Goal: Information Seeking & Learning: Learn about a topic

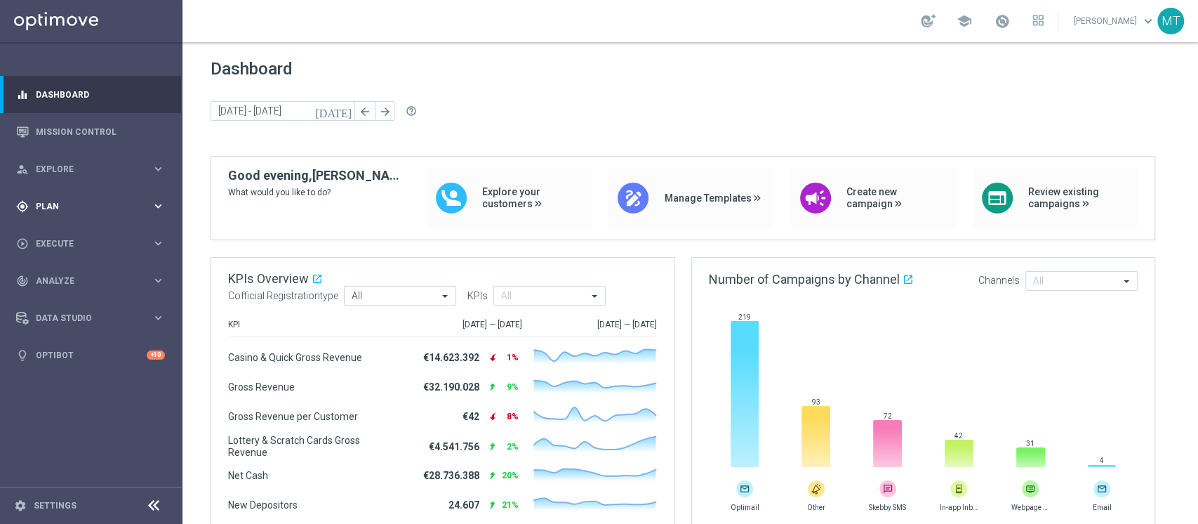
click at [100, 194] on div "gps_fixed Plan keyboard_arrow_right" at bounding box center [90, 205] width 181 height 37
click at [75, 230] on link "Target Groups" at bounding box center [90, 234] width 109 height 11
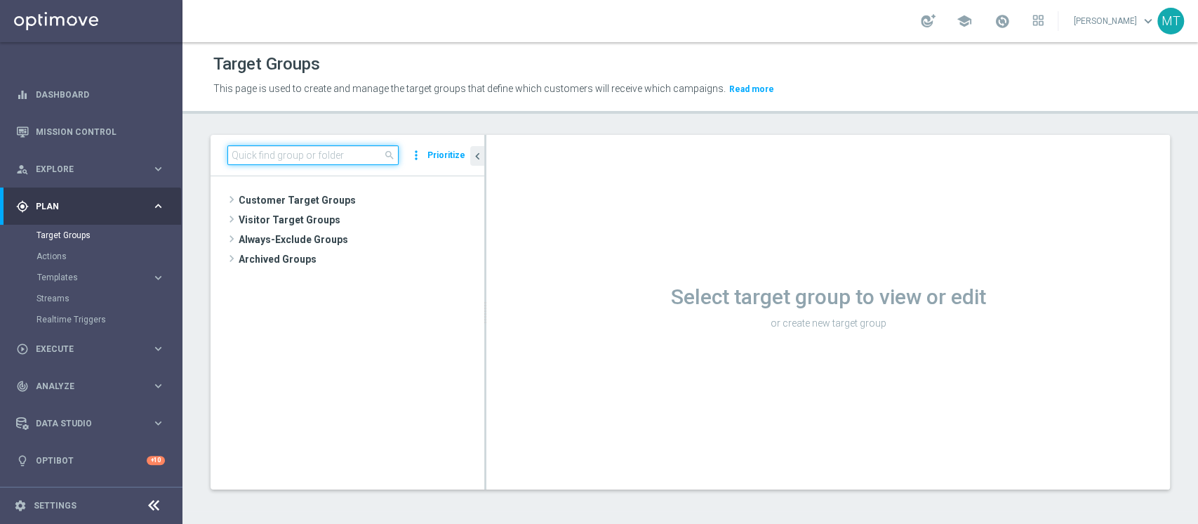
click at [264, 148] on input at bounding box center [312, 155] width 171 height 20
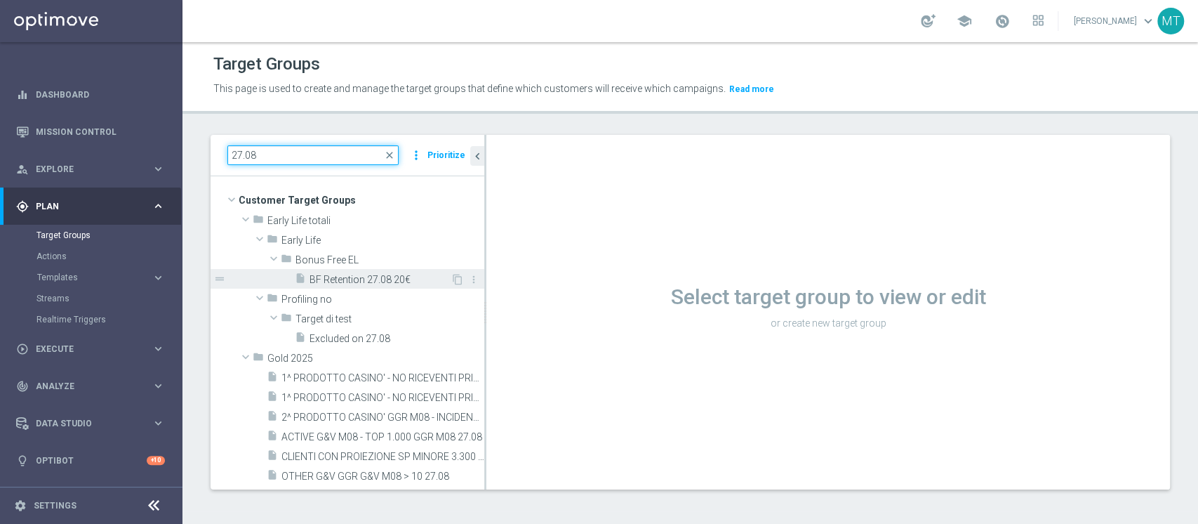
type input "27.08"
click at [368, 274] on span "BF Retention 27.08 20€" at bounding box center [379, 280] width 141 height 12
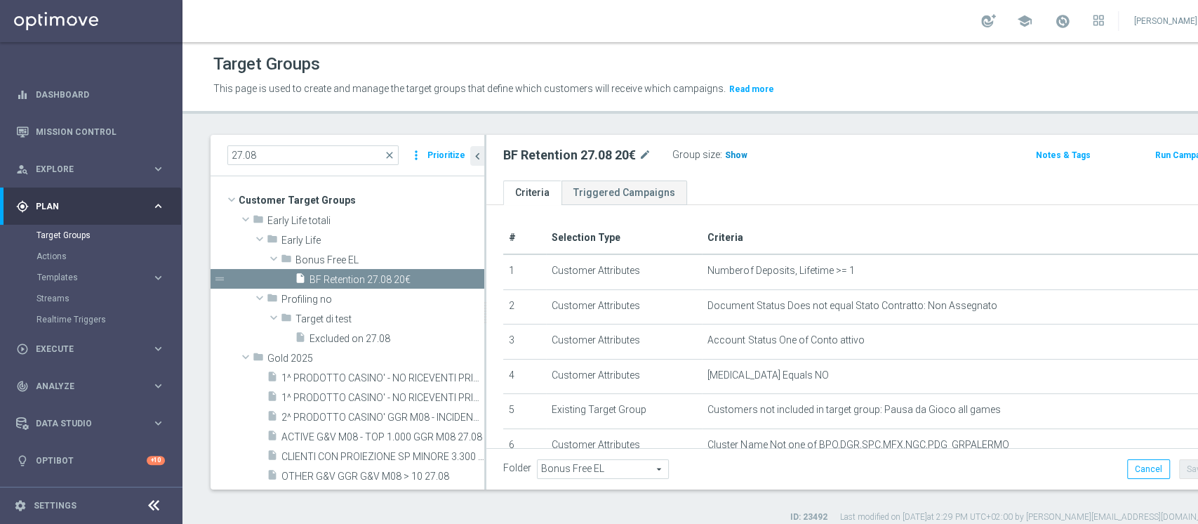
click at [741, 153] on span "Show" at bounding box center [736, 155] width 22 height 10
click at [741, 153] on span "13,552" at bounding box center [740, 156] width 29 height 13
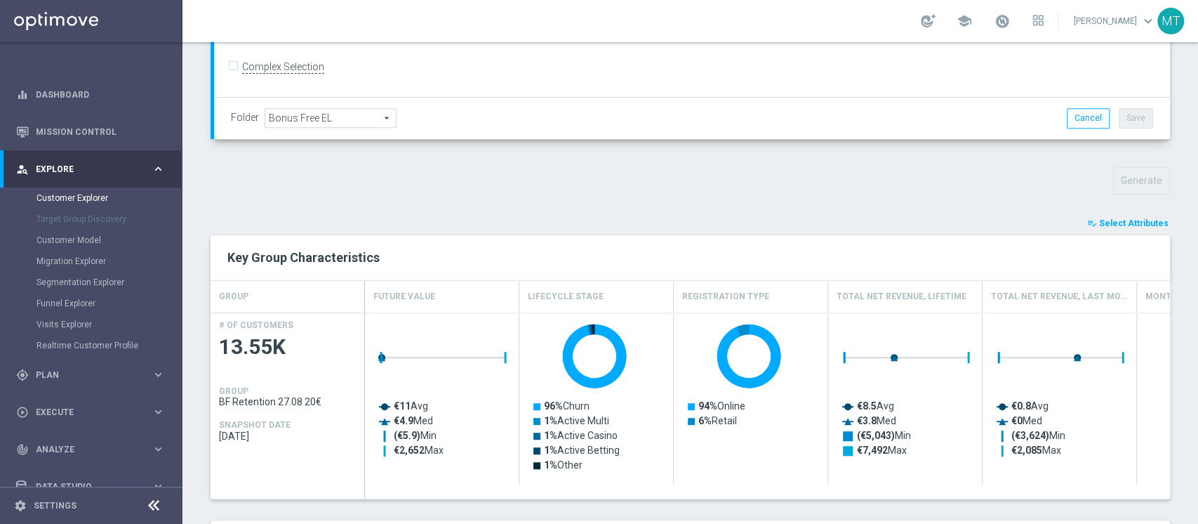
scroll to position [382, 0]
click at [1101, 212] on div "TARGET GROUP BF Retention 27.08 20€ BF Retention 27.08 20€ arrow_drop_down Show…" at bounding box center [689, 342] width 1015 height 1175
click at [1117, 222] on span "Select Attributes" at bounding box center [1133, 224] width 69 height 10
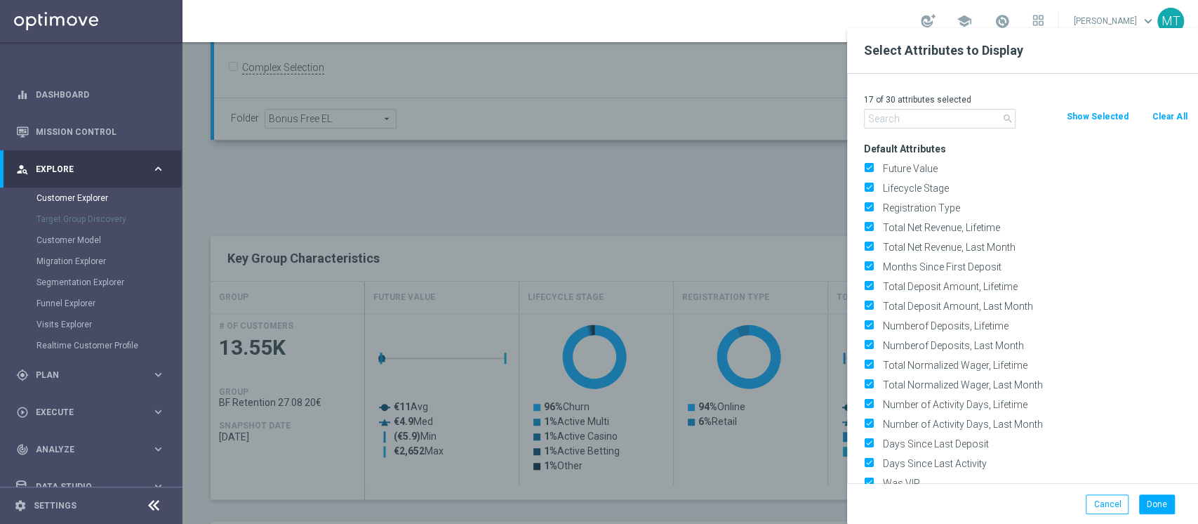
click at [1159, 114] on button "Clear All" at bounding box center [1169, 116] width 37 height 15
checkbox input "false"
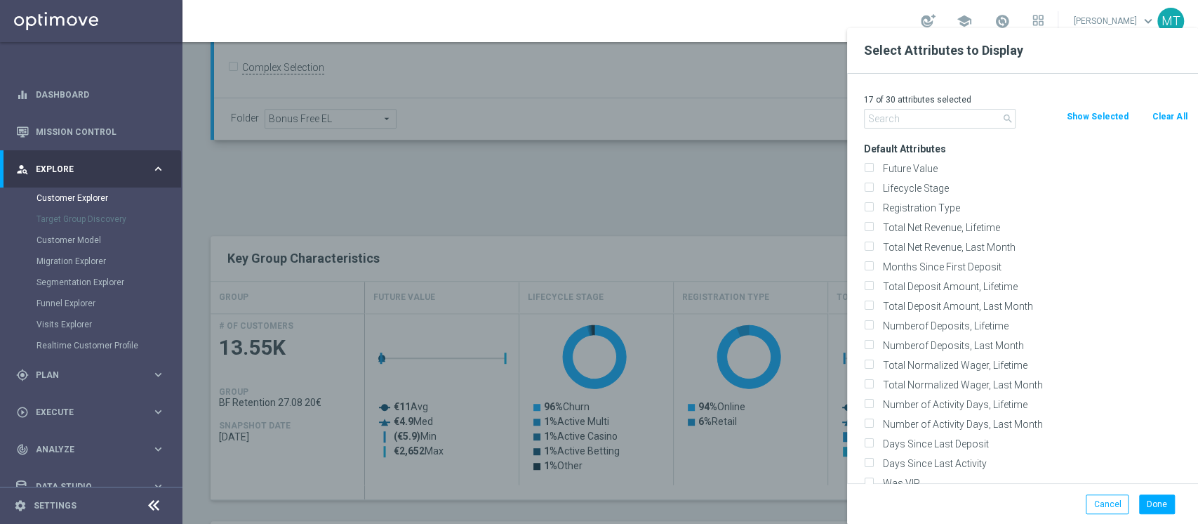
checkbox input "false"
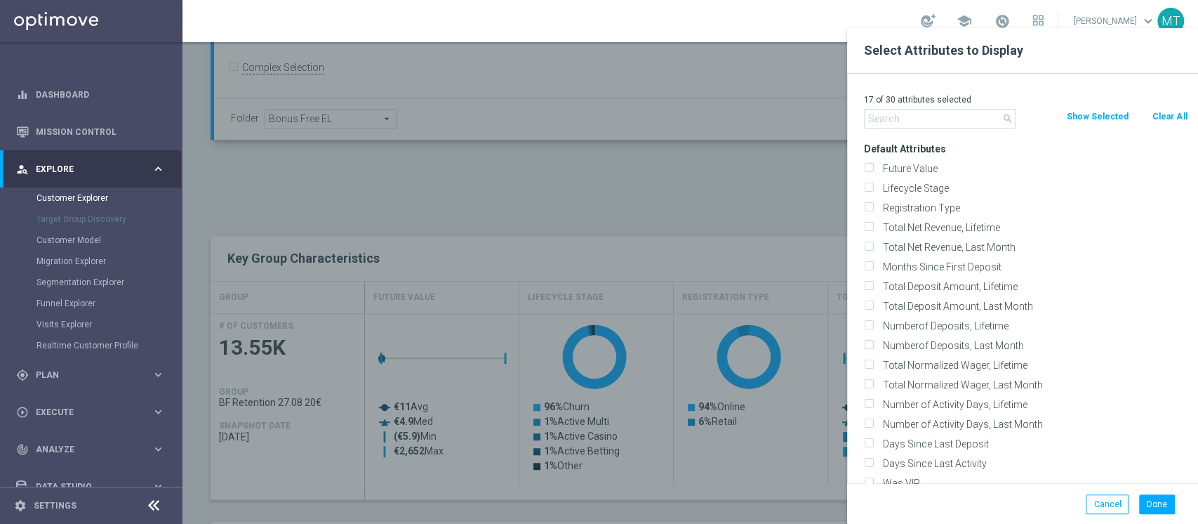
checkbox input "false"
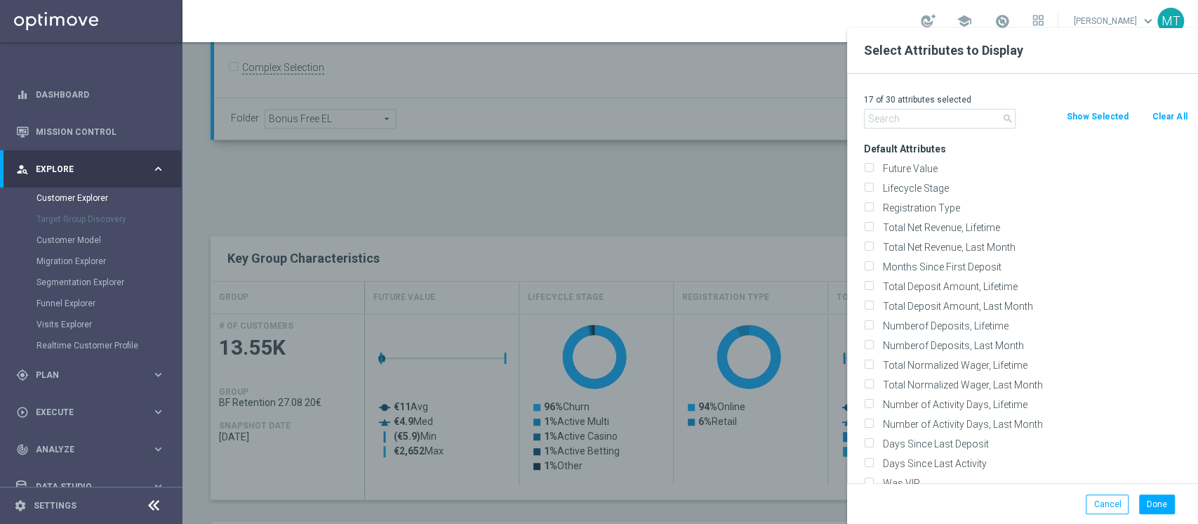
checkbox input "false"
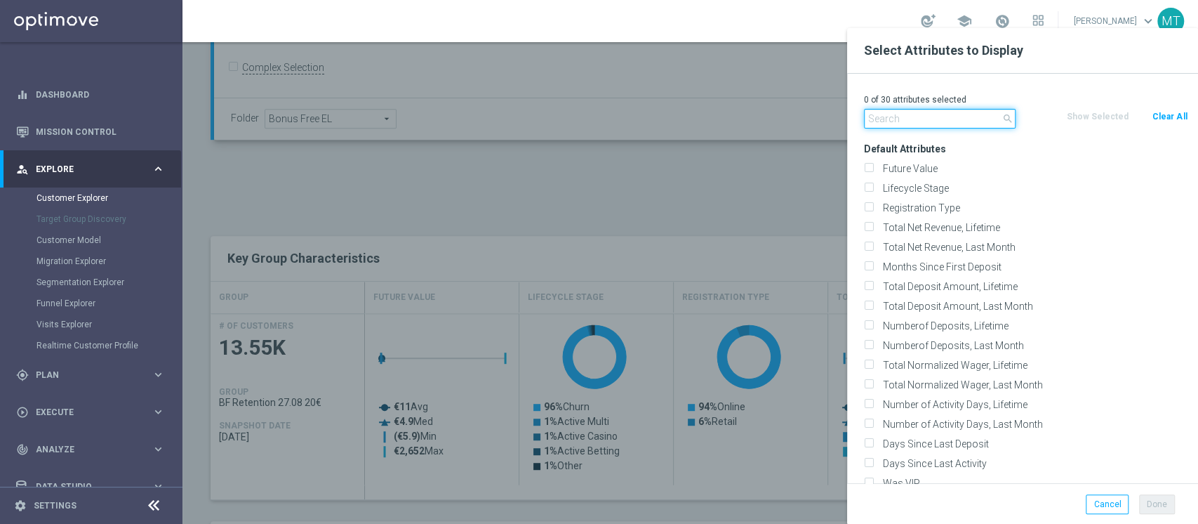
click at [904, 116] on input "text" at bounding box center [940, 119] width 152 height 20
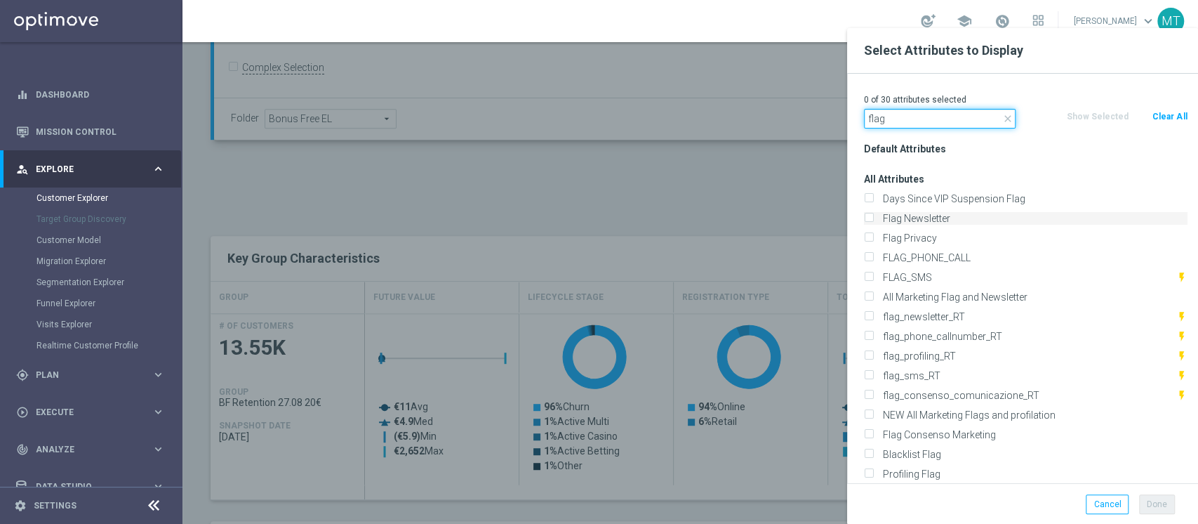
type input "flag"
click at [918, 218] on label "Flag Newsletter" at bounding box center [1032, 218] width 309 height 13
click at [873, 218] on input "Flag Newsletter" at bounding box center [868, 219] width 9 height 9
checkbox input "true"
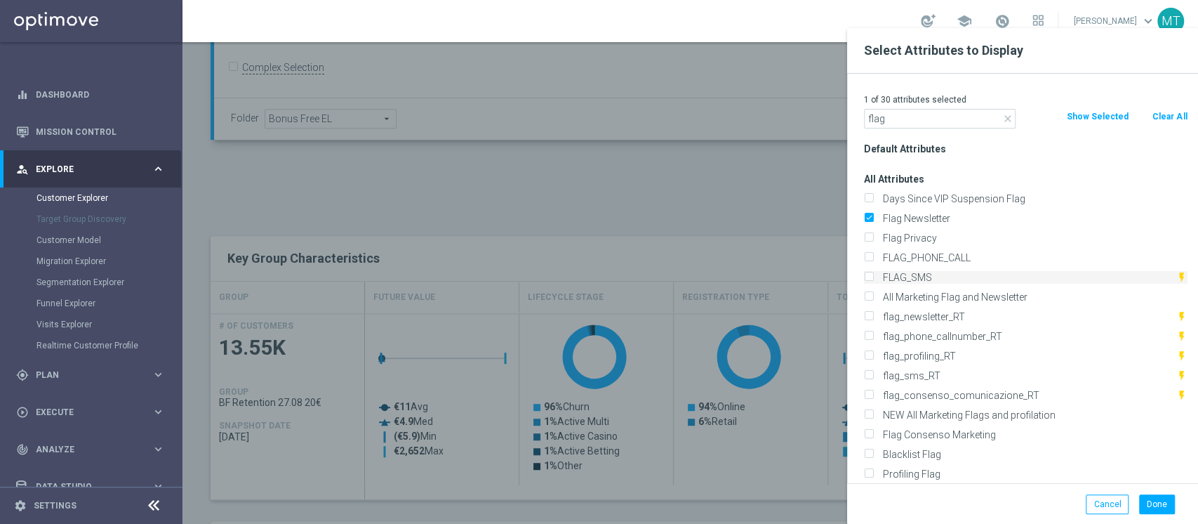
click at [914, 276] on label "FLAG_SMS" at bounding box center [1027, 277] width 298 height 13
click at [873, 276] on input "FLAG_SMS" at bounding box center [868, 278] width 9 height 9
checkbox input "true"
click at [897, 474] on label "Profiling Flag" at bounding box center [1032, 473] width 309 height 13
click at [873, 474] on input "Profiling Flag" at bounding box center [868, 475] width 9 height 9
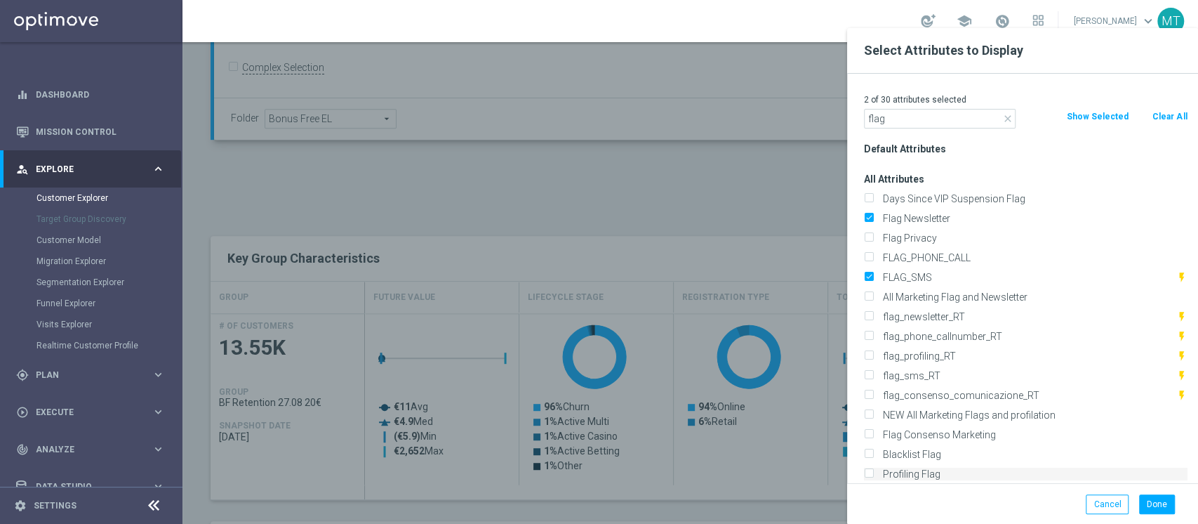
checkbox input "true"
click at [917, 112] on input "flag" at bounding box center [940, 119] width 152 height 20
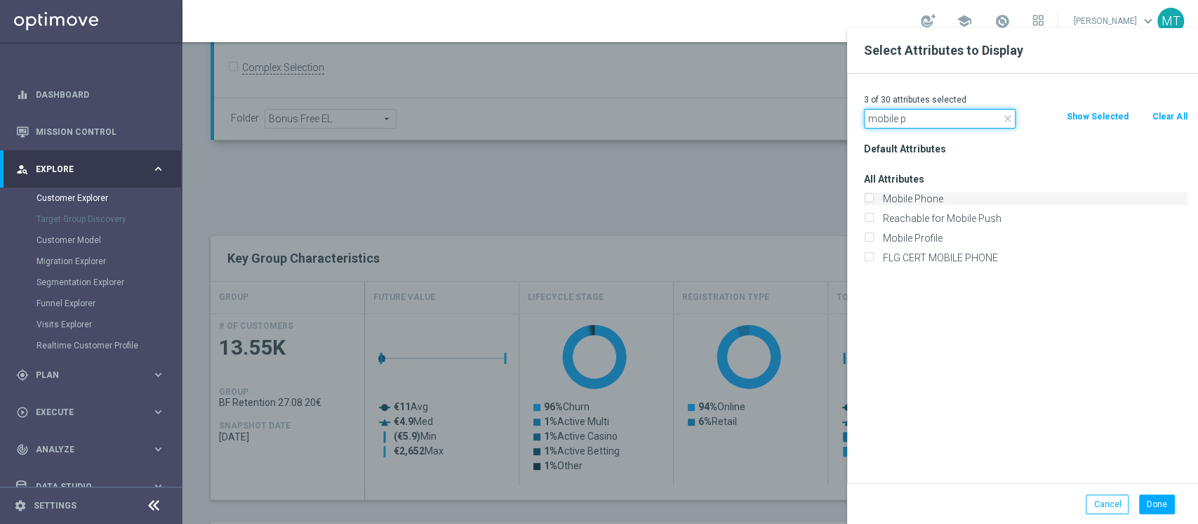
type input "mobile p"
click at [930, 197] on label "Mobile Phone" at bounding box center [1032, 198] width 309 height 13
click at [873, 197] on input "Mobile Phone" at bounding box center [868, 200] width 9 height 9
checkbox input "true"
click at [1151, 502] on button "Done" at bounding box center [1157, 504] width 36 height 20
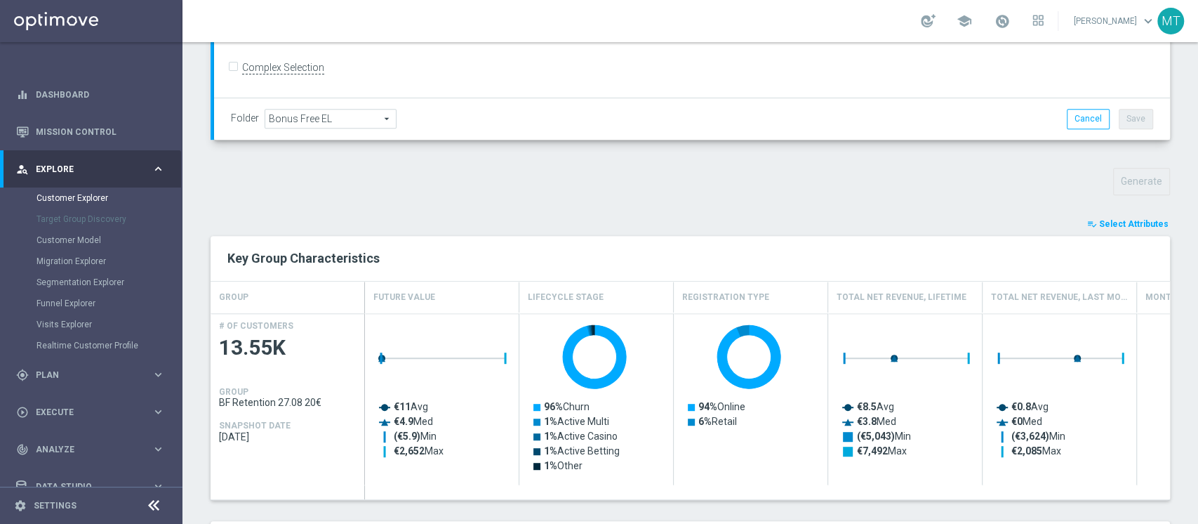
type input "Search"
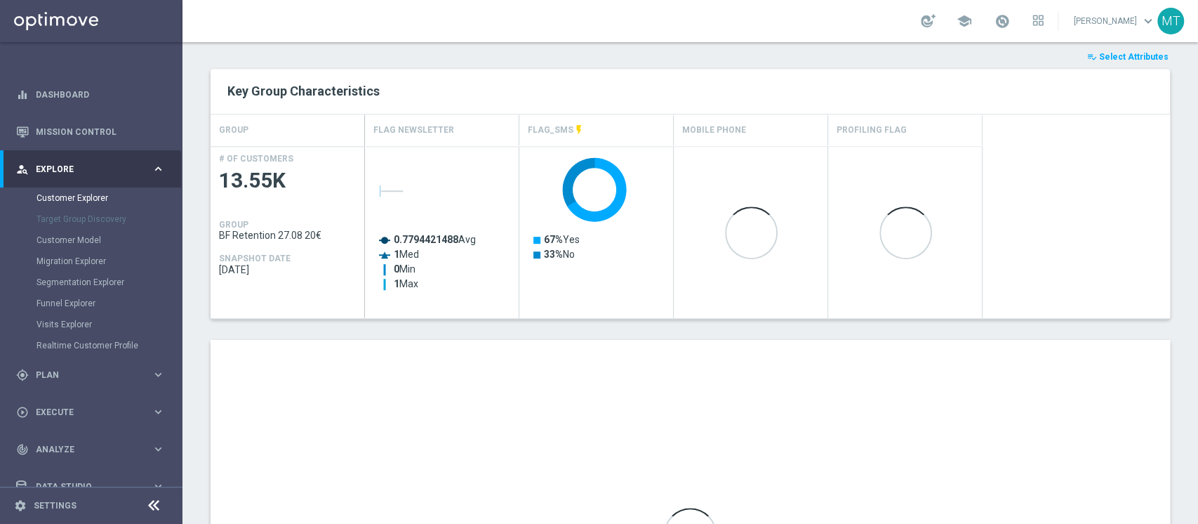
scroll to position [551, 0]
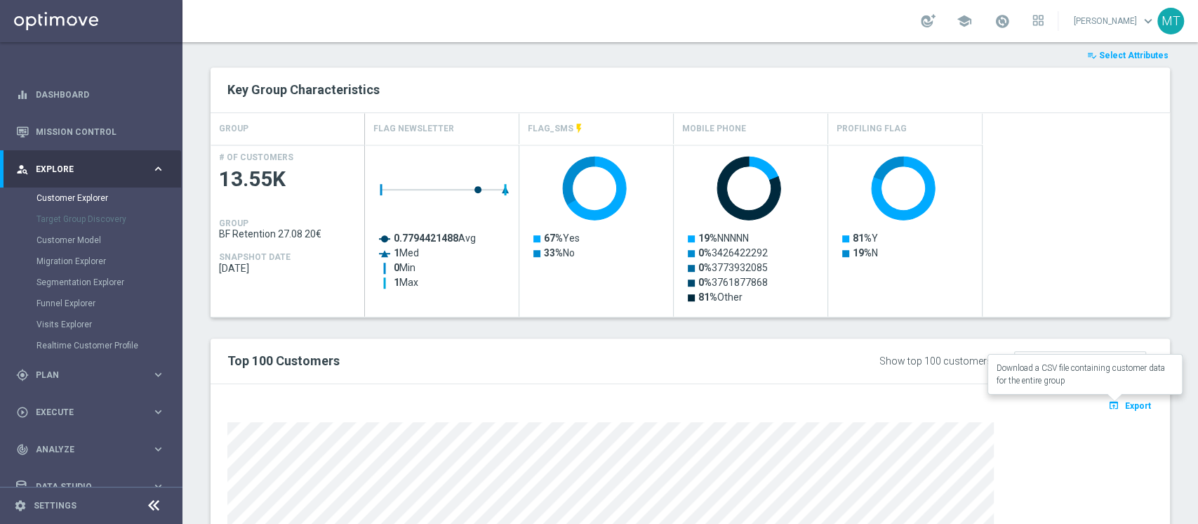
click at [1108, 399] on icon "open_in_browser" at bounding box center [1115, 404] width 15 height 11
